Goal: Task Accomplishment & Management: Manage account settings

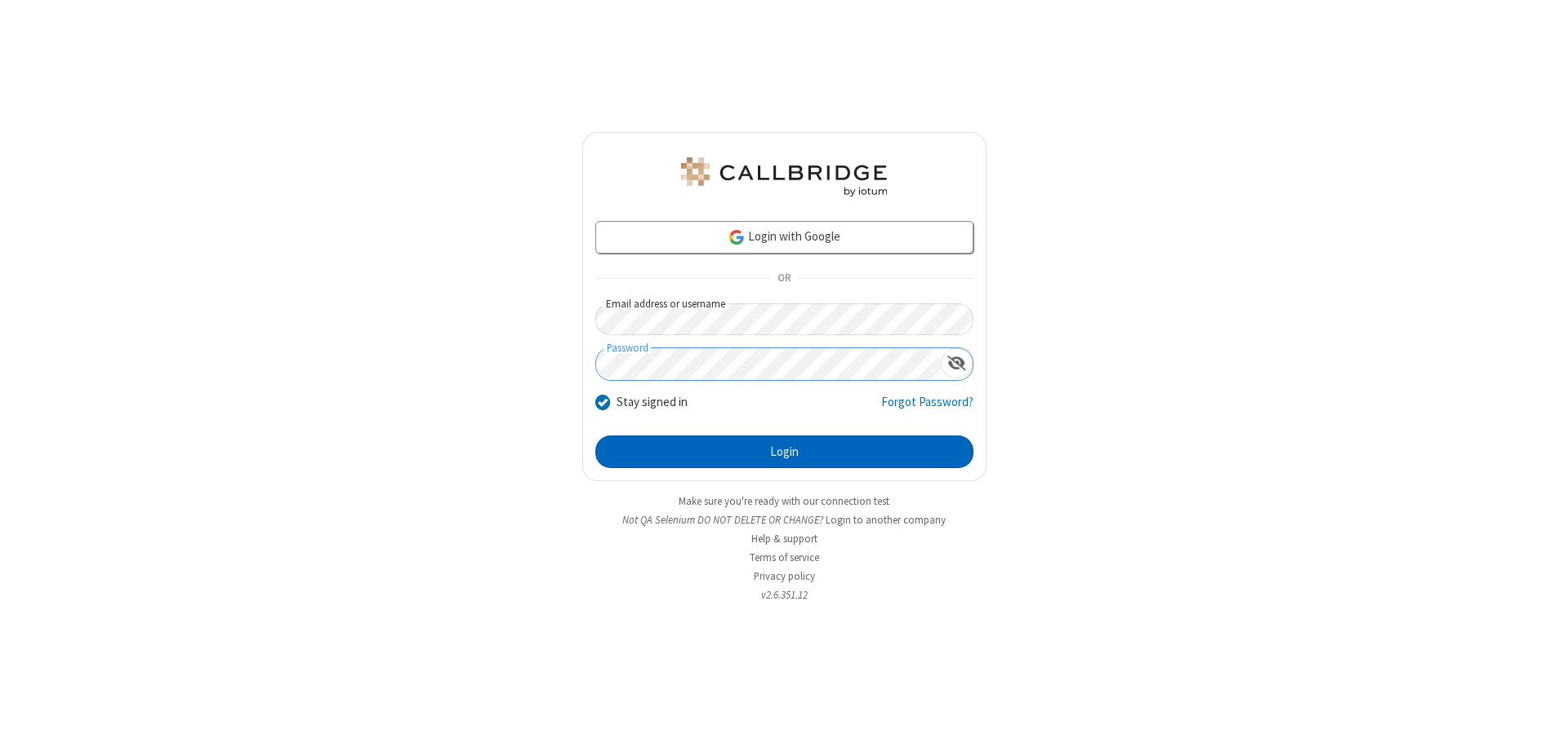
click at [784, 452] on button "Login" at bounding box center [784, 452] width 378 height 33
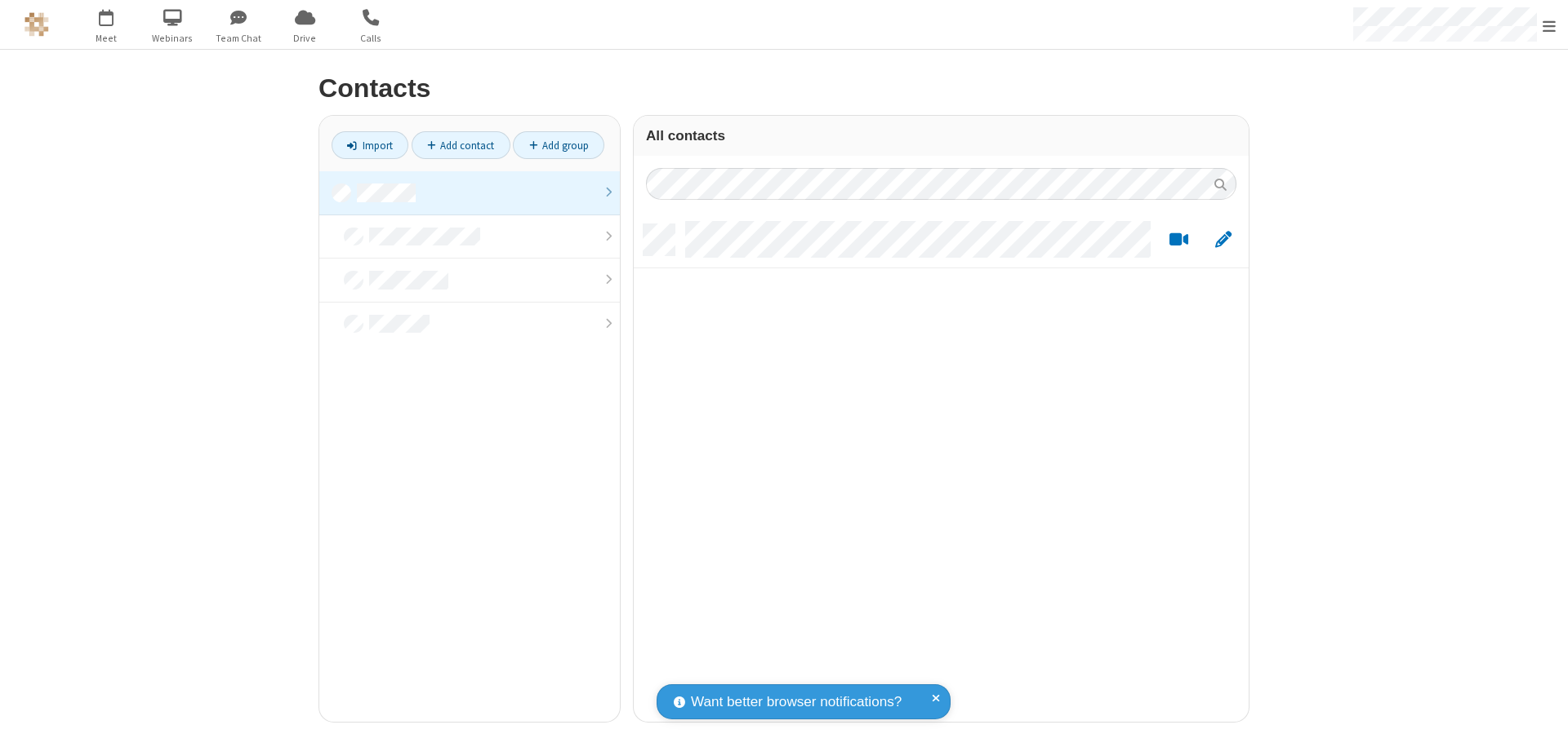
click at [461, 145] on link "Add contact" at bounding box center [461, 145] width 99 height 27
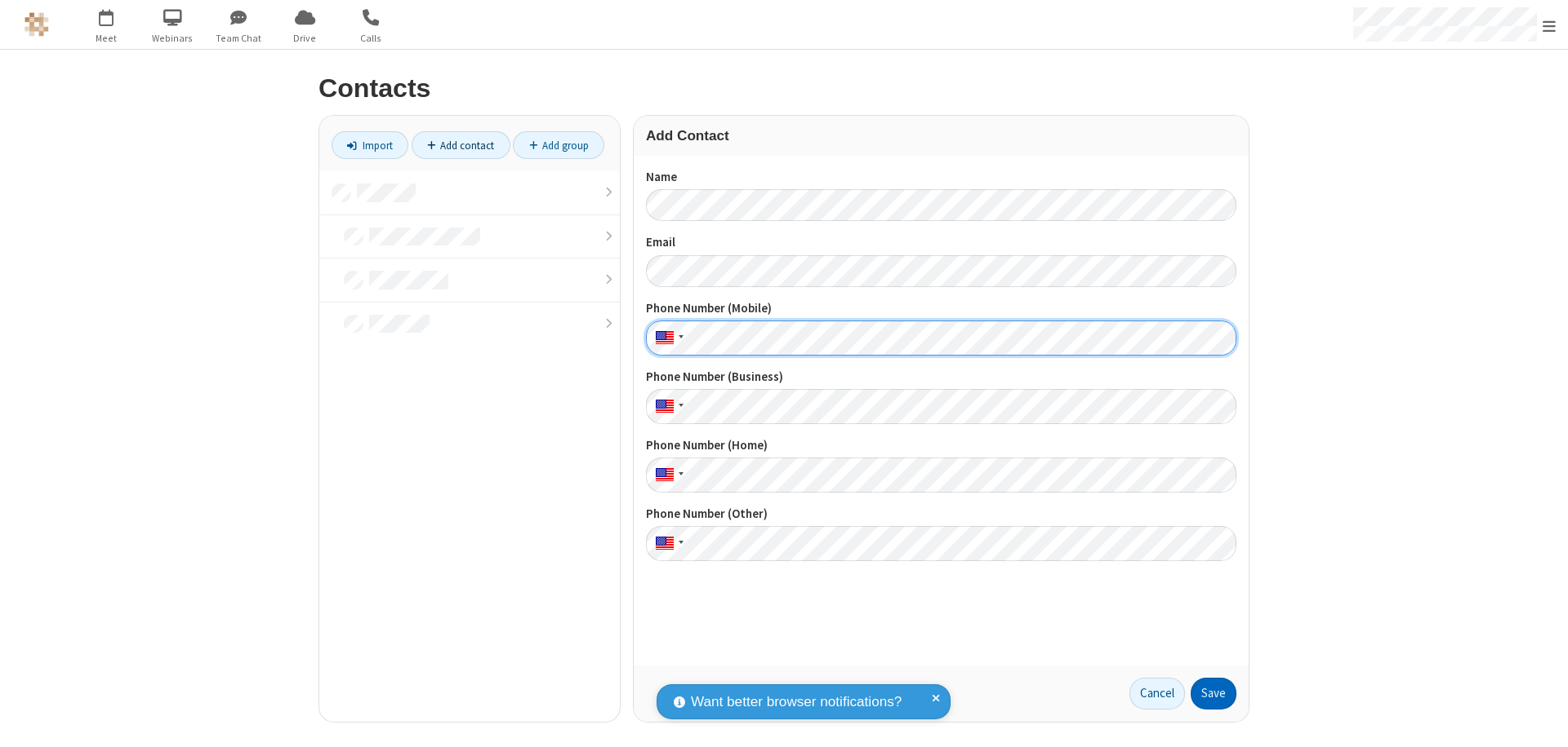
click at [1213, 694] on button "Save" at bounding box center [1213, 695] width 46 height 33
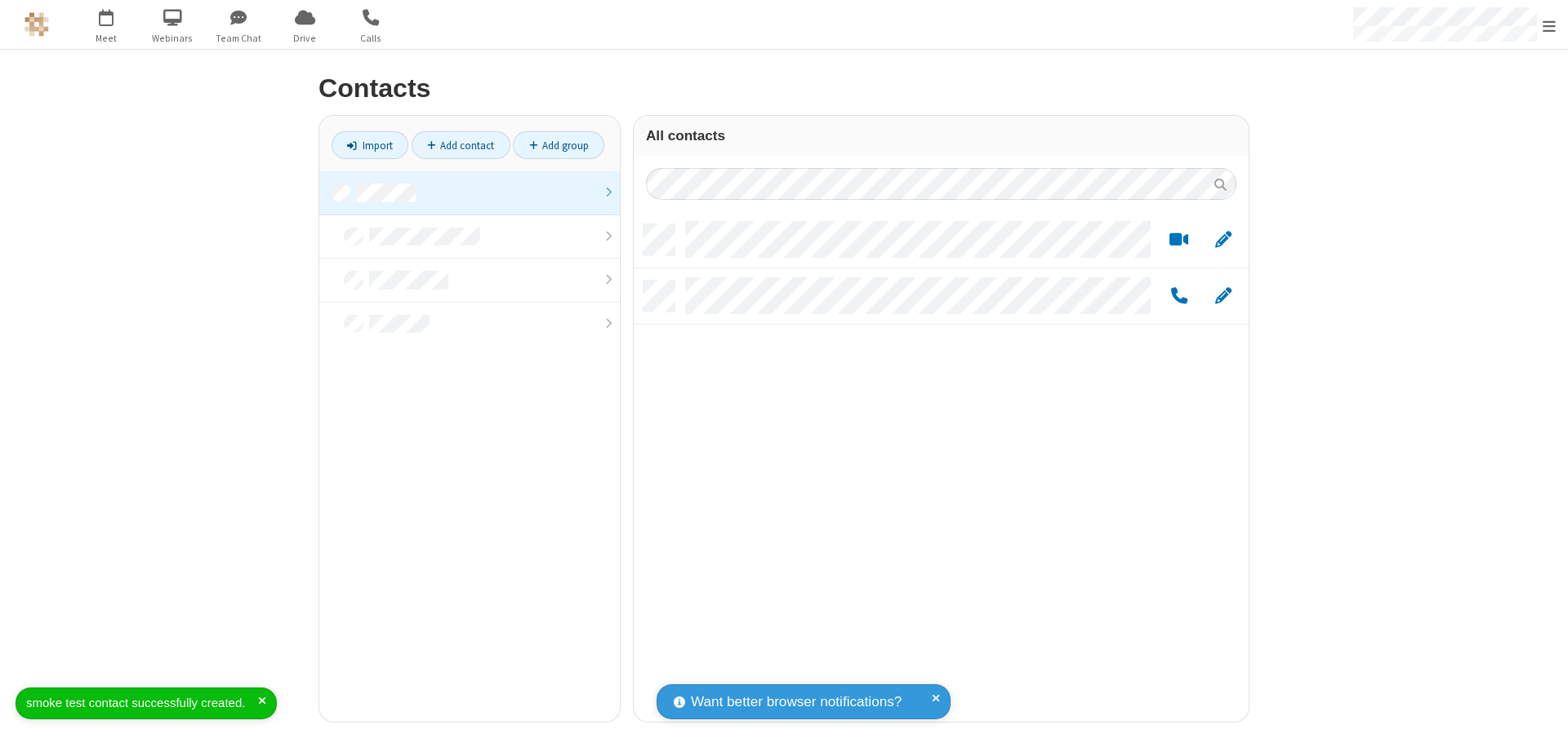
scroll to position [498, 602]
click at [461, 145] on link "Add contact" at bounding box center [461, 145] width 99 height 27
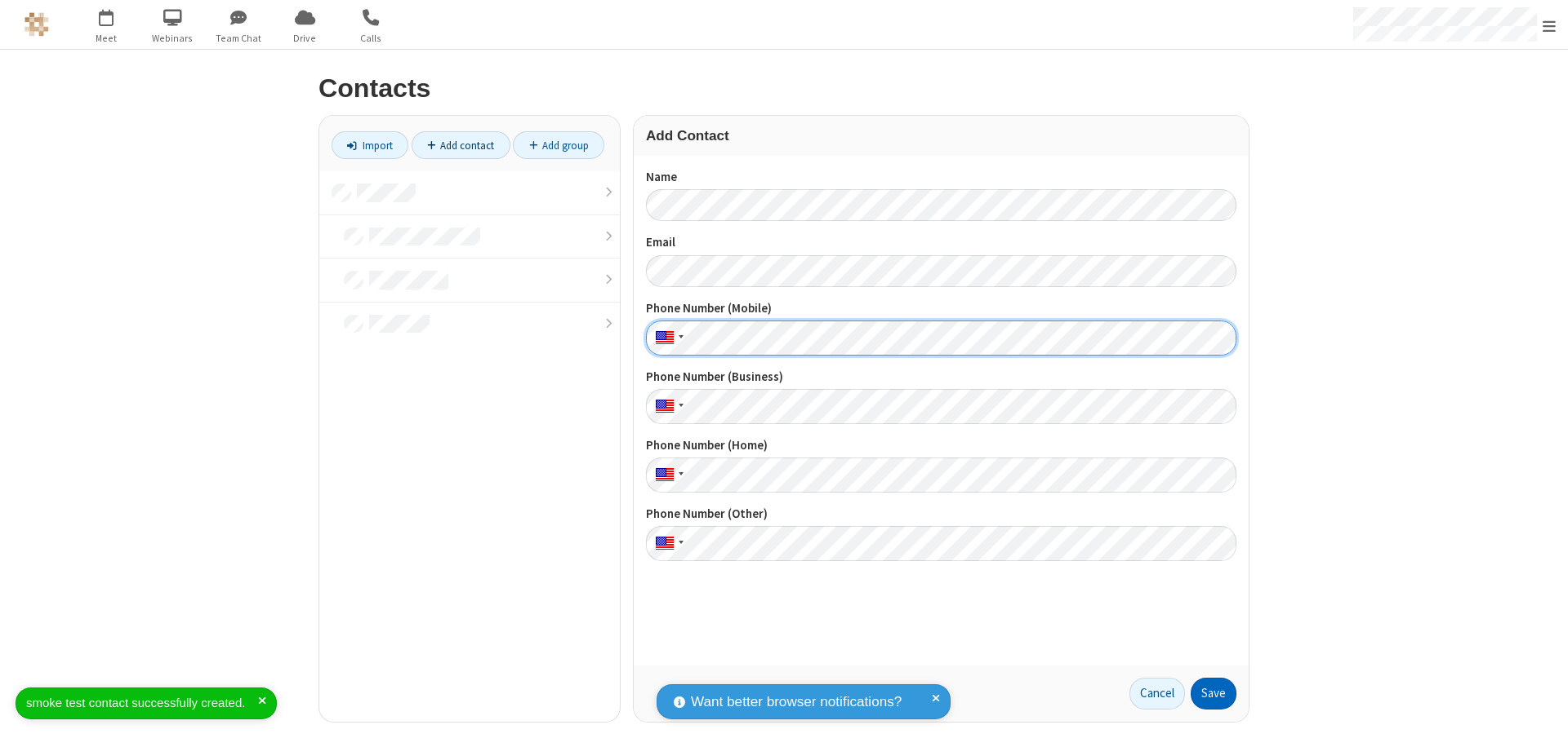
click at [1213, 694] on button "Save" at bounding box center [1213, 695] width 46 height 33
